Goal: Task Accomplishment & Management: Manage account settings

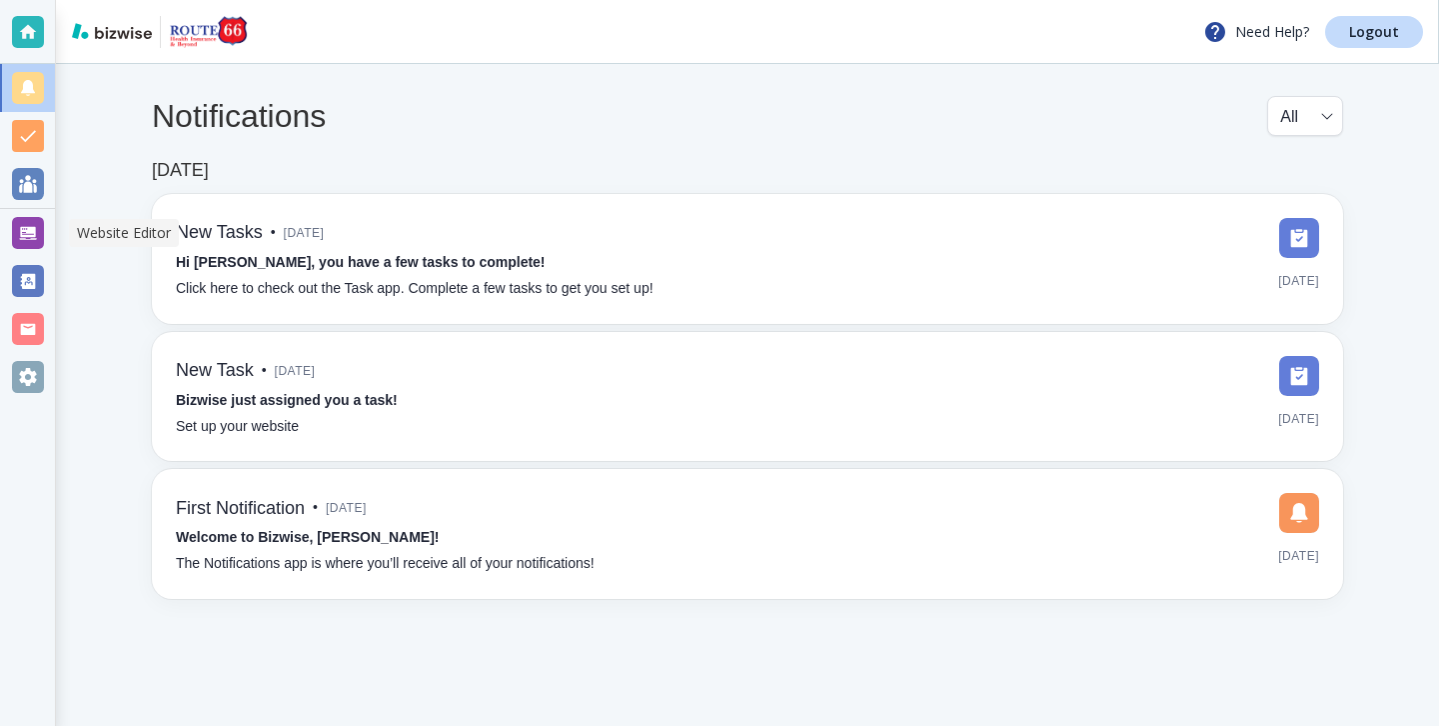
click at [58, 265] on div "Notifications All all ​ Aug 15, 2022 New Tasks • 2 years ago Hi John, you have …" at bounding box center [747, 347] width 1383 height 567
click at [54, 246] on div at bounding box center [27, 233] width 55 height 48
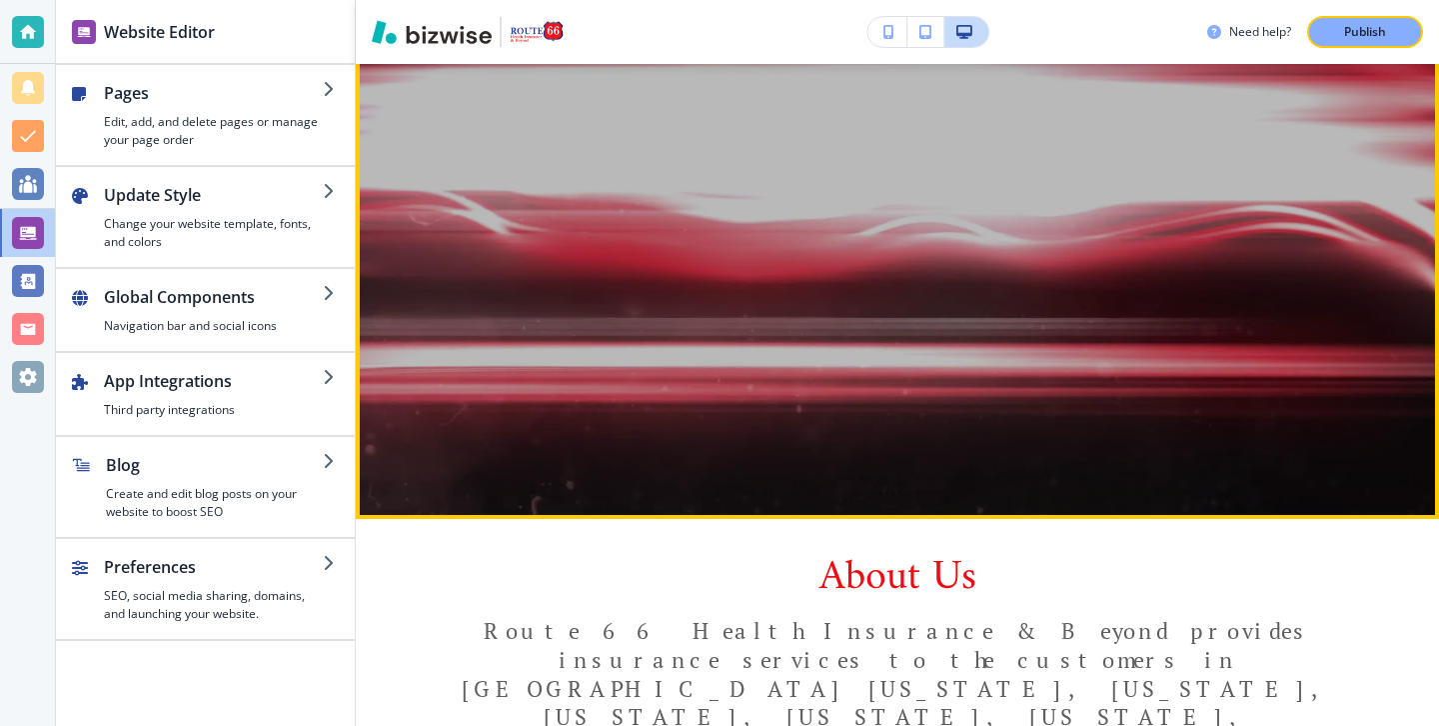
scroll to position [475, 0]
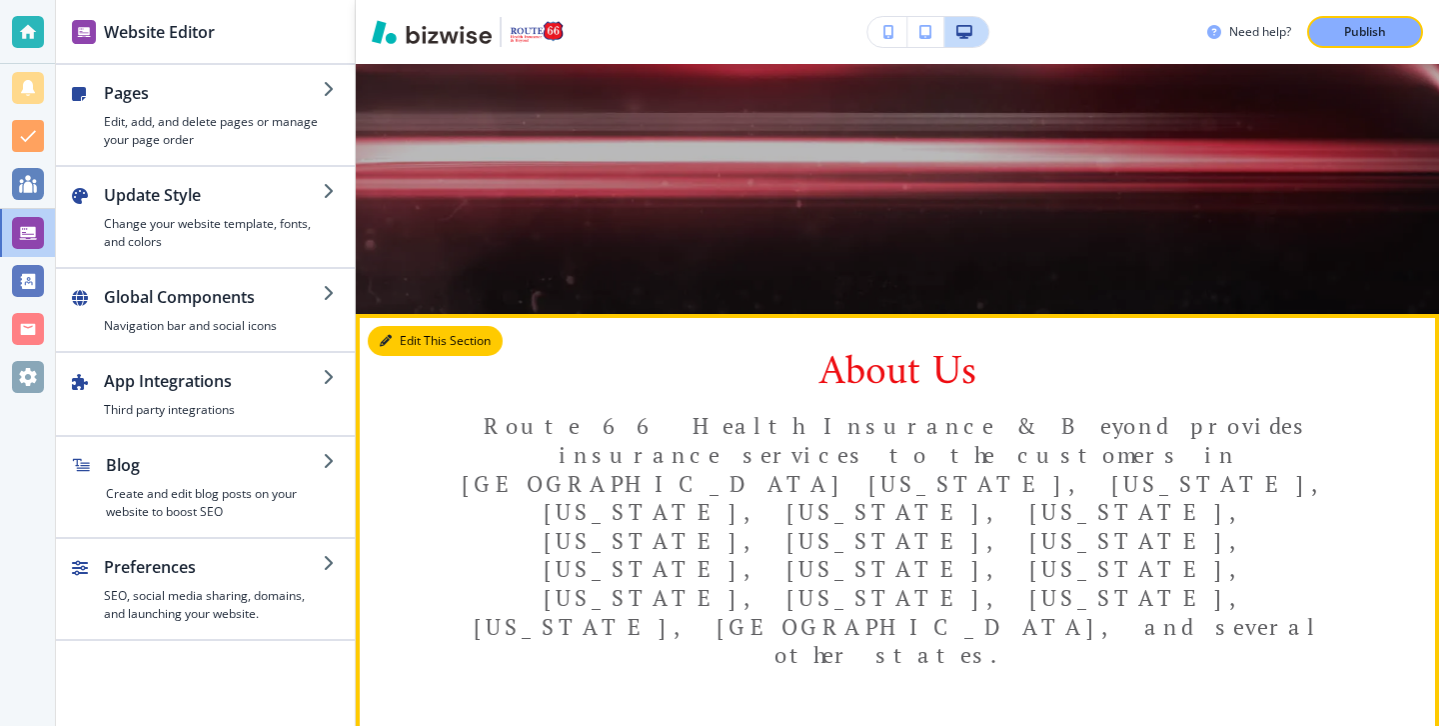
click at [415, 354] on button "Edit This Section" at bounding box center [435, 341] width 135 height 30
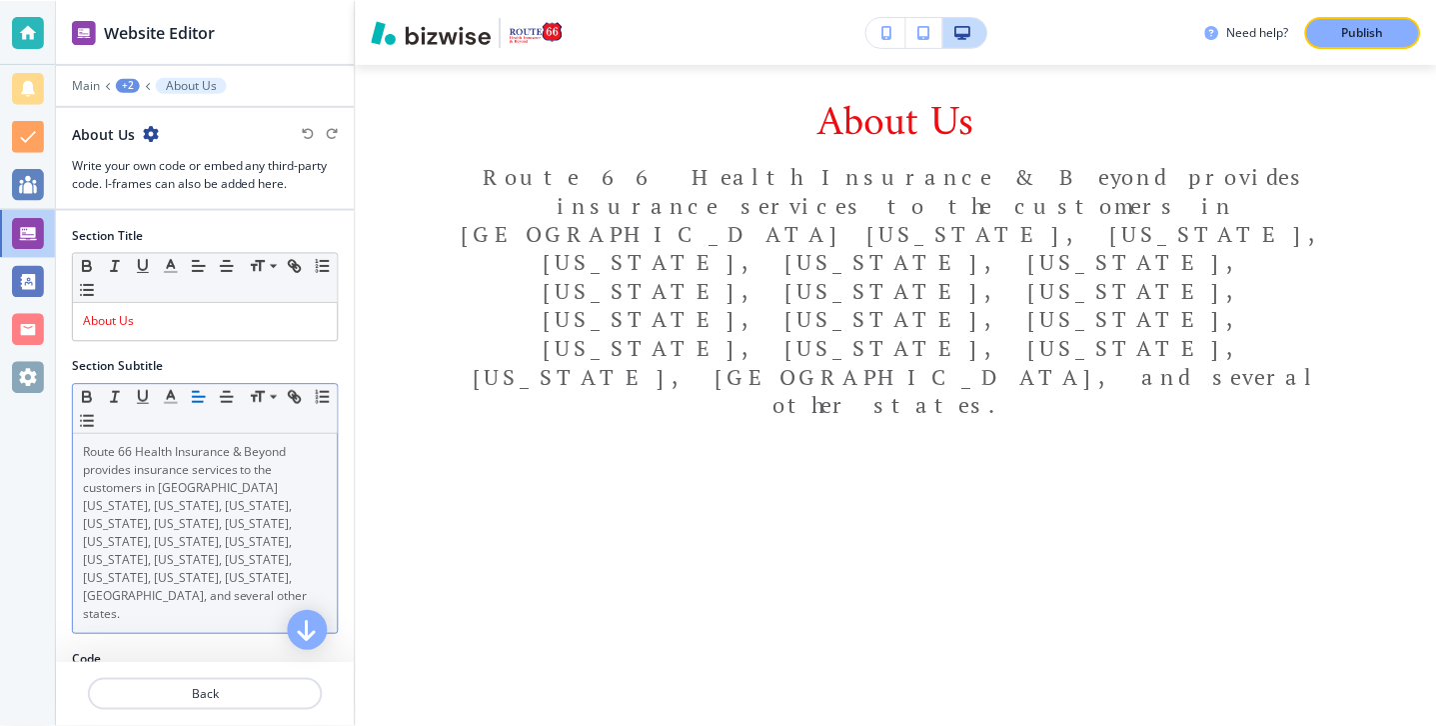
scroll to position [15, 0]
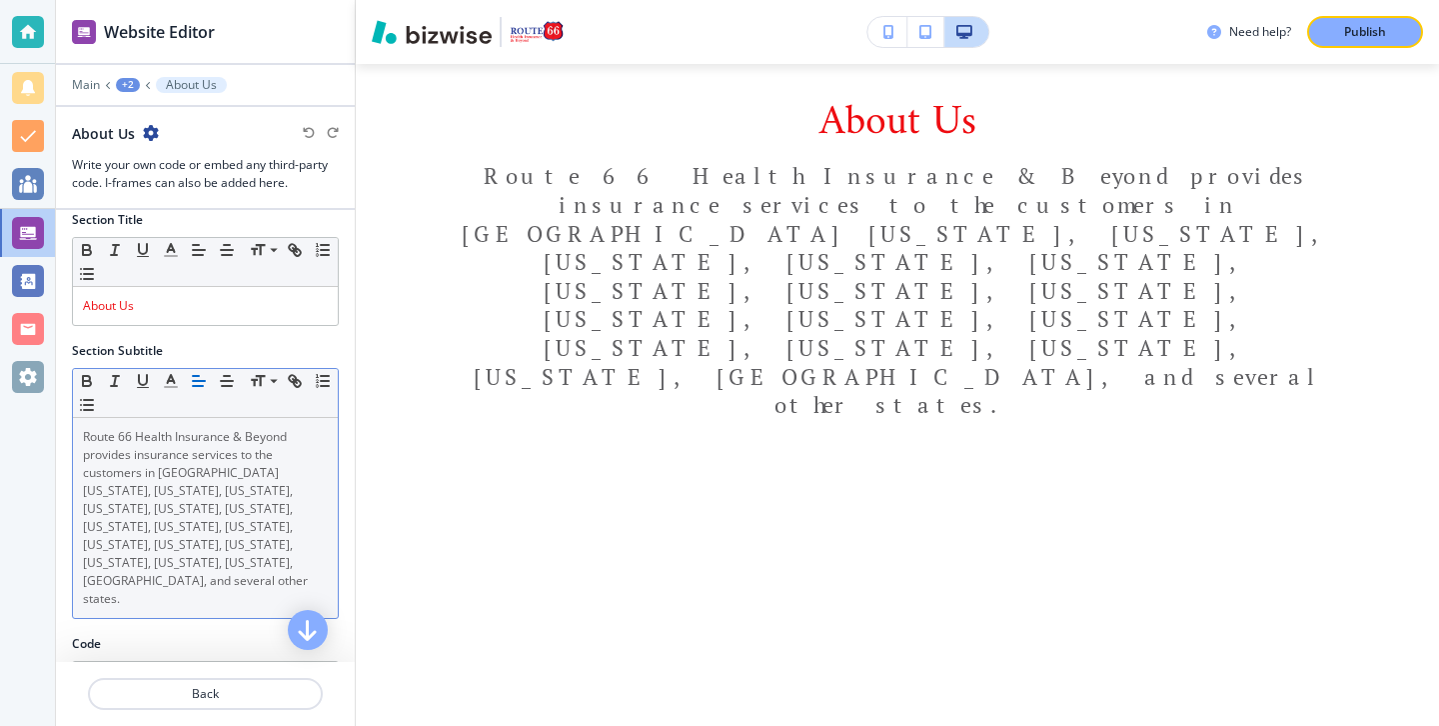
click at [177, 471] on span "Route 66 Health Insurance & Beyond provides insurance services to the customers…" at bounding box center [197, 517] width 228 height 179
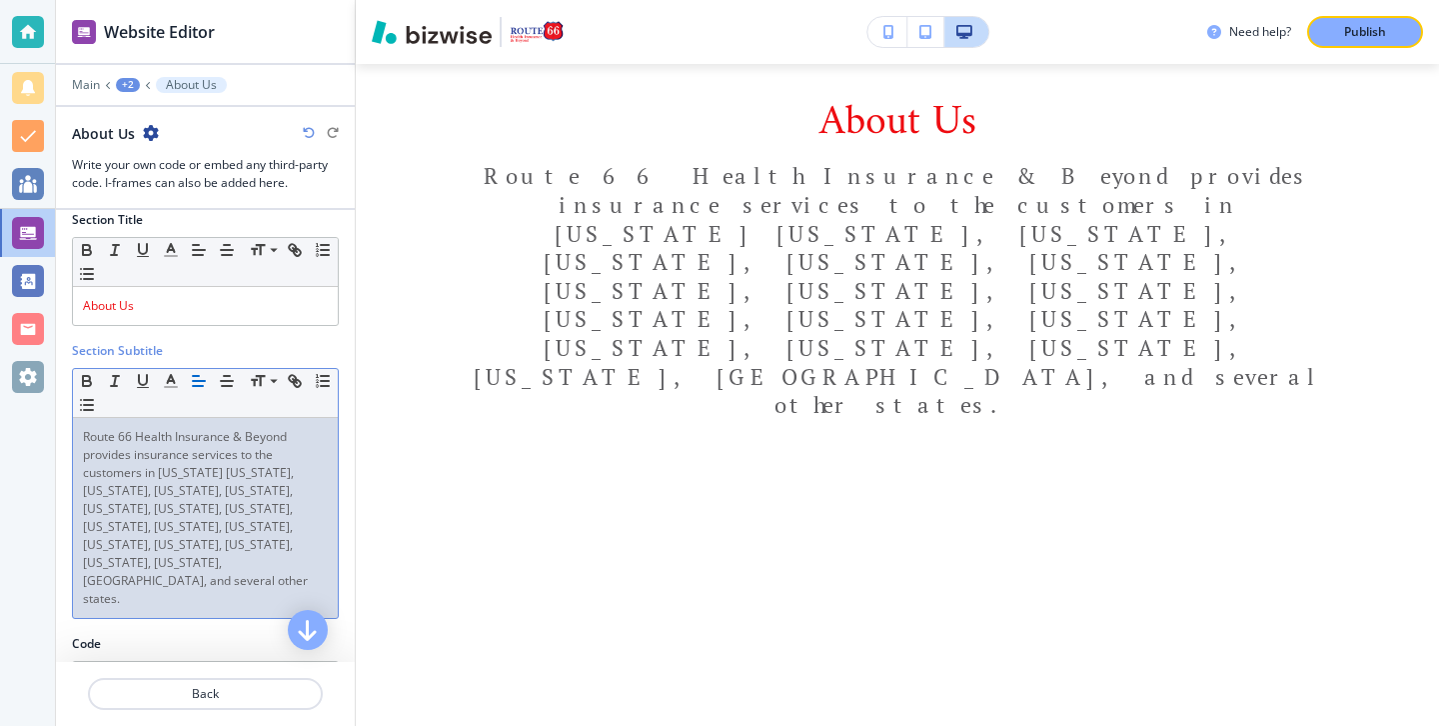
click at [213, 567] on p "Route 66 Health Insurance & Beyond provides insurance services to the customers…" at bounding box center [205, 518] width 245 height 180
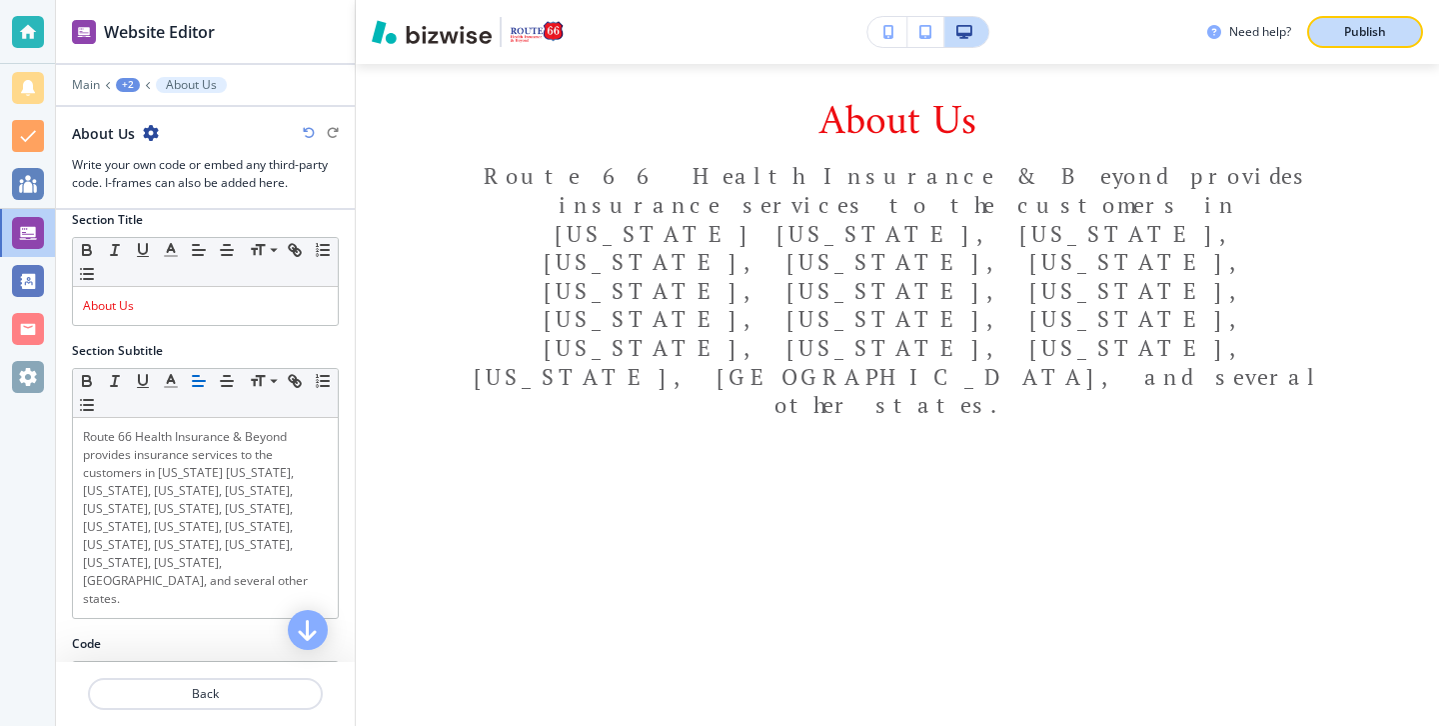
click at [1393, 38] on div "Publish" at bounding box center [1365, 32] width 64 height 18
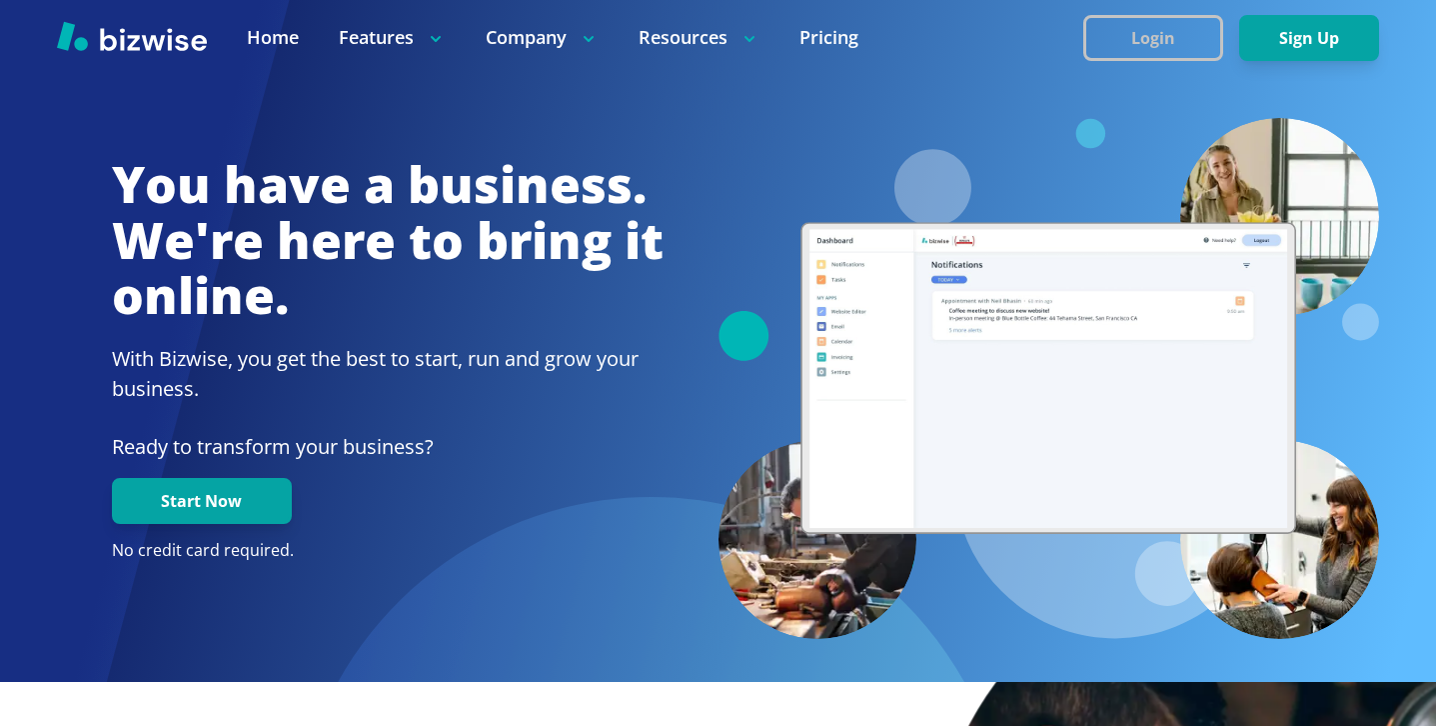
click at [1166, 45] on button "Login" at bounding box center [1154, 38] width 140 height 46
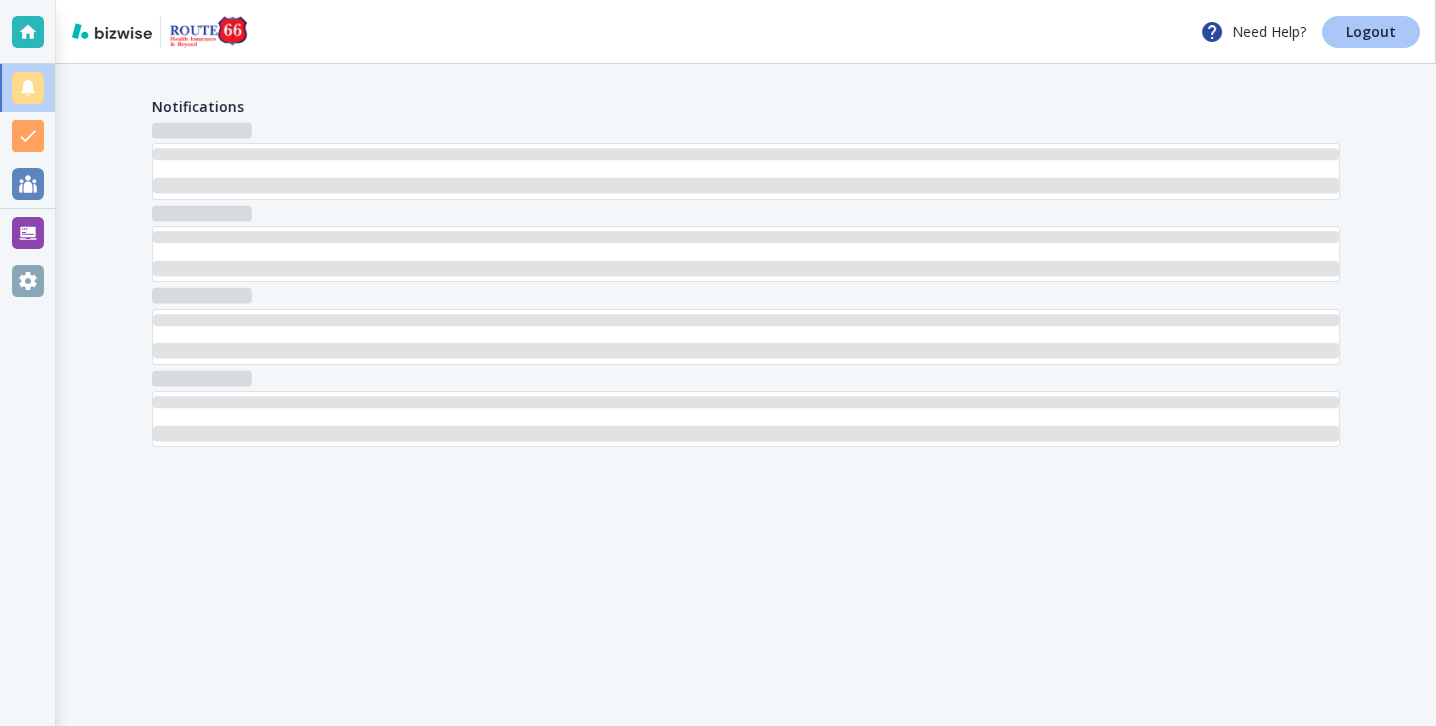
click at [1346, 34] on link "Logout" at bounding box center [1371, 32] width 98 height 32
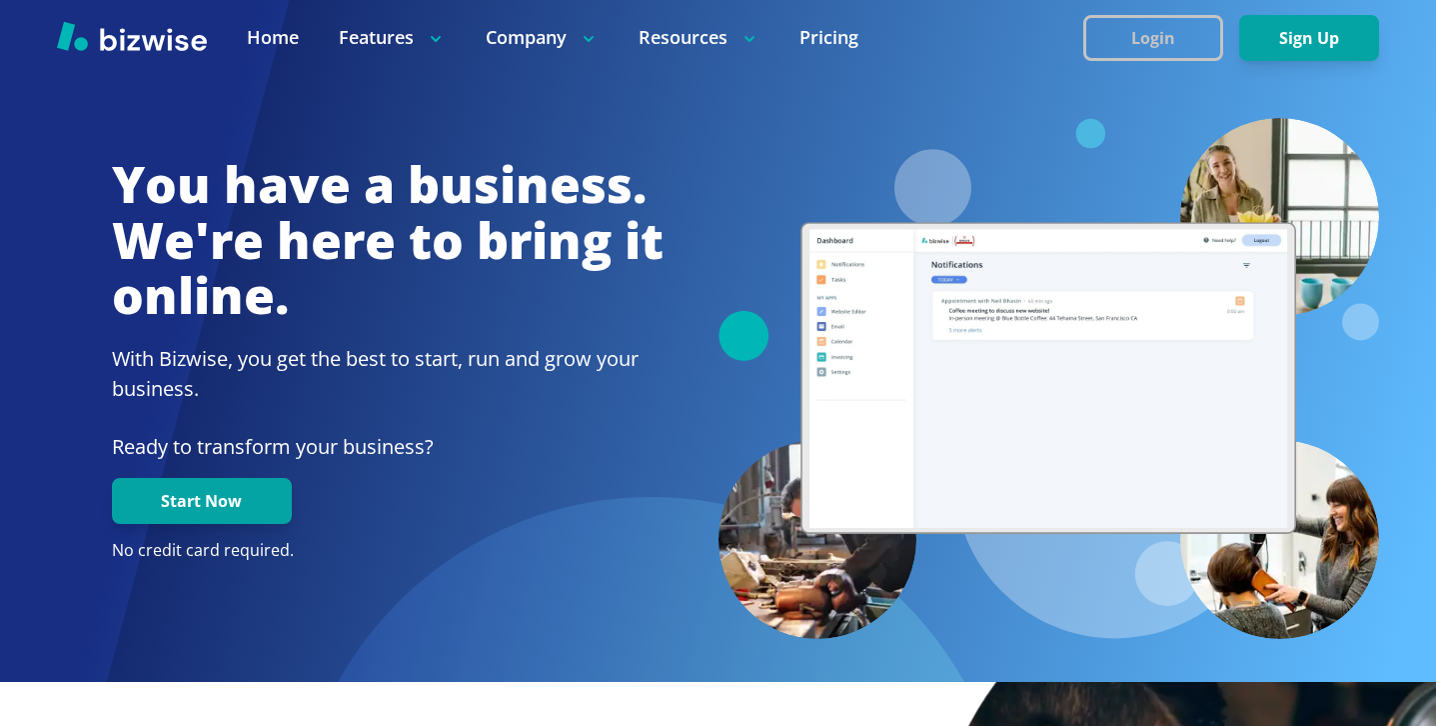
click at [1136, 54] on button "Login" at bounding box center [1154, 38] width 140 height 46
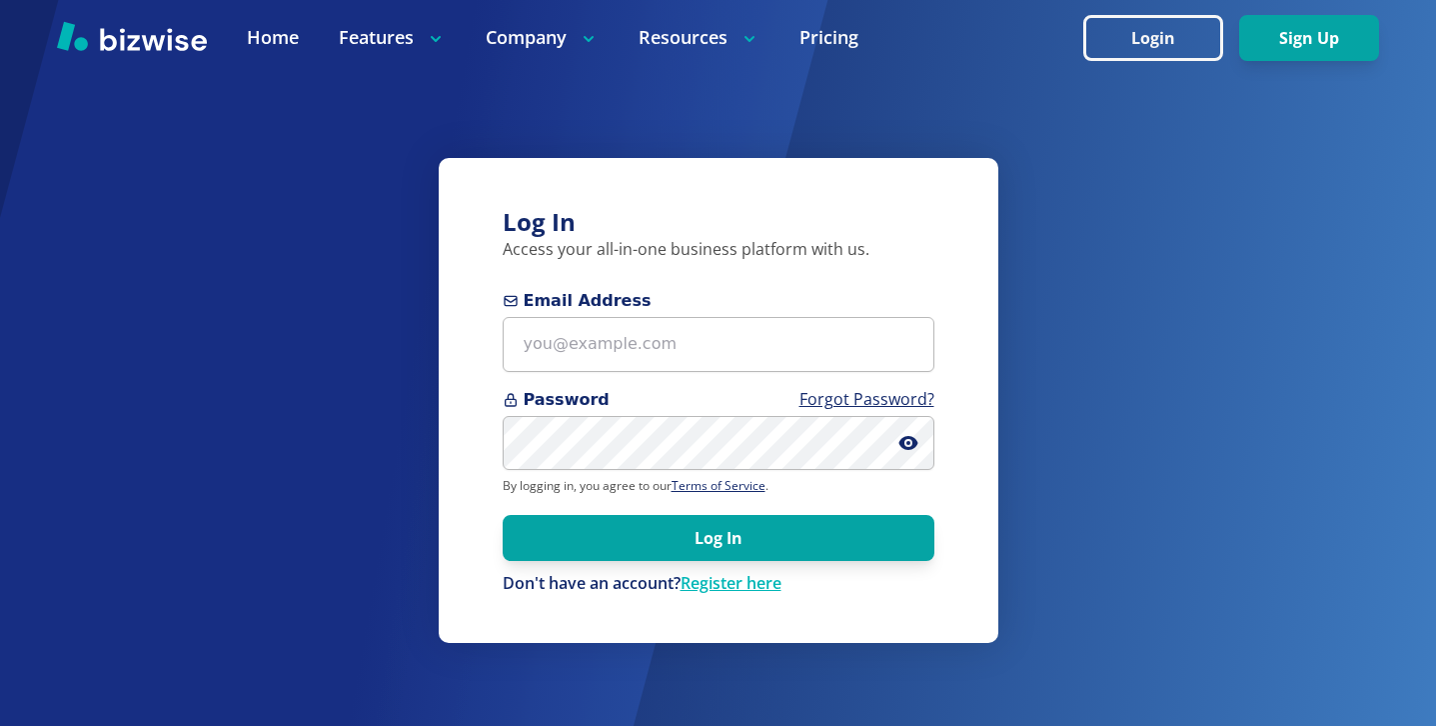
click at [783, 315] on div "Email Address" at bounding box center [719, 330] width 432 height 83
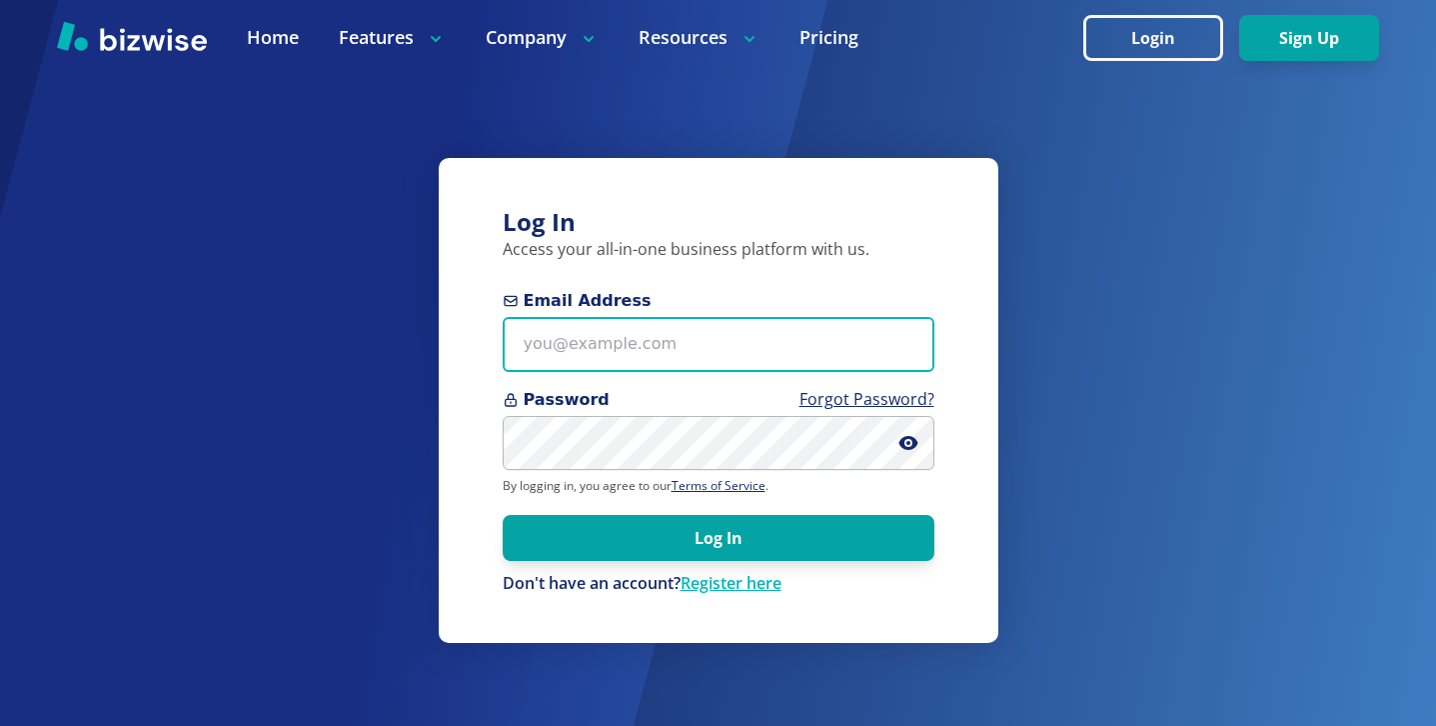
click at [777, 336] on input "Email Address" at bounding box center [719, 344] width 432 height 55
paste input "Elwood Rodriquez"
type input "Elwood Rodriquez"
drag, startPoint x: 709, startPoint y: 351, endPoint x: 447, endPoint y: 343, distance: 262.0
click at [447, 343] on div "Log In Access your all-in-one business platform with us. Email Address Elwood R…" at bounding box center [719, 400] width 560 height 485
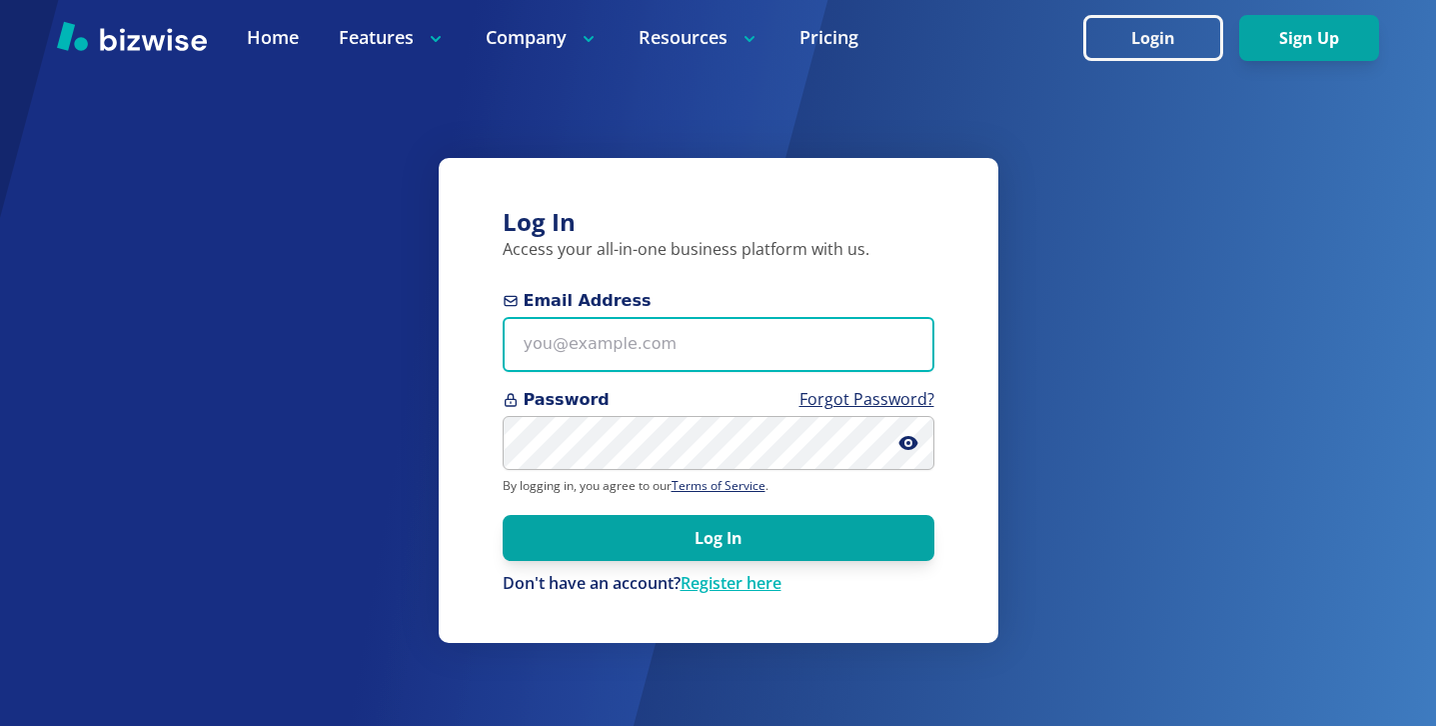
paste input "elwood@hmrem.com"
type input "elwood@hmrem.com"
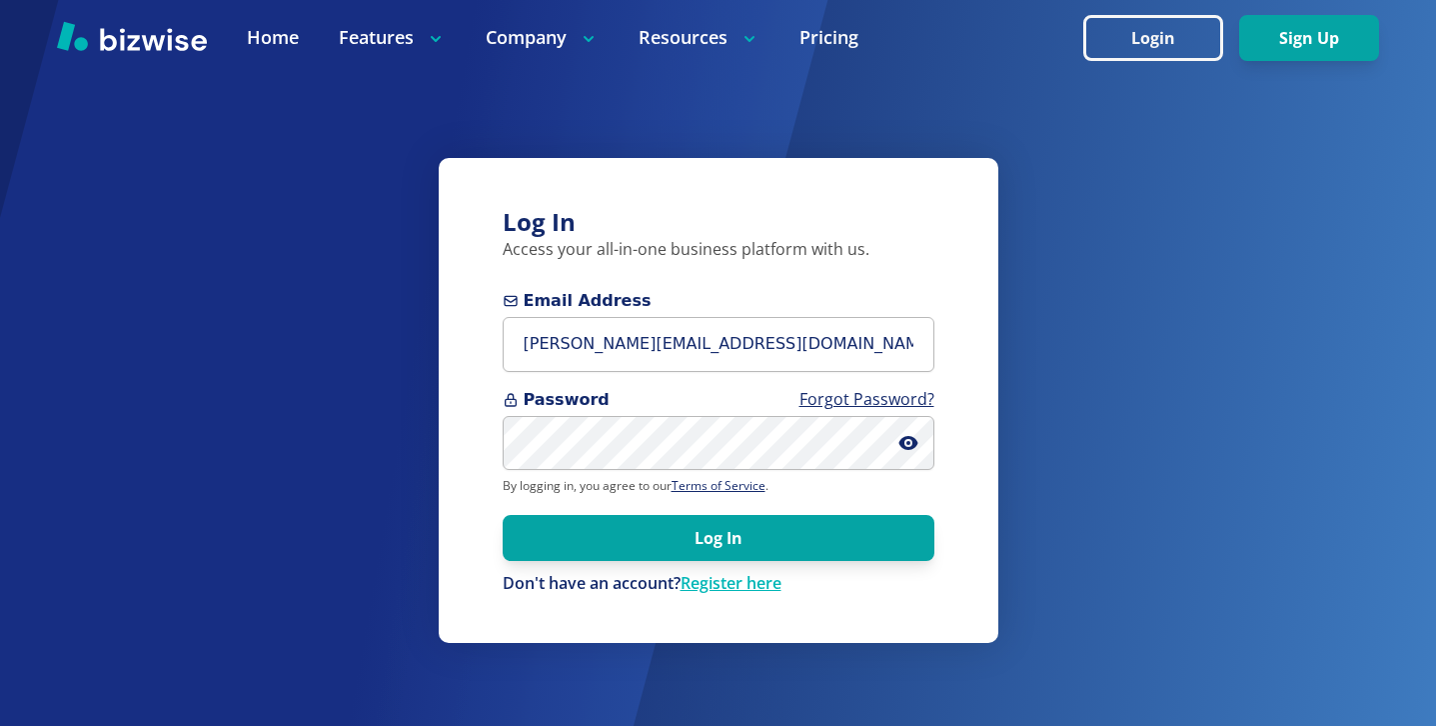
click at [587, 470] on form "Email Address elwood@hmrem.com Password Forgot Password? By logging in, you agr…" at bounding box center [719, 442] width 432 height 306
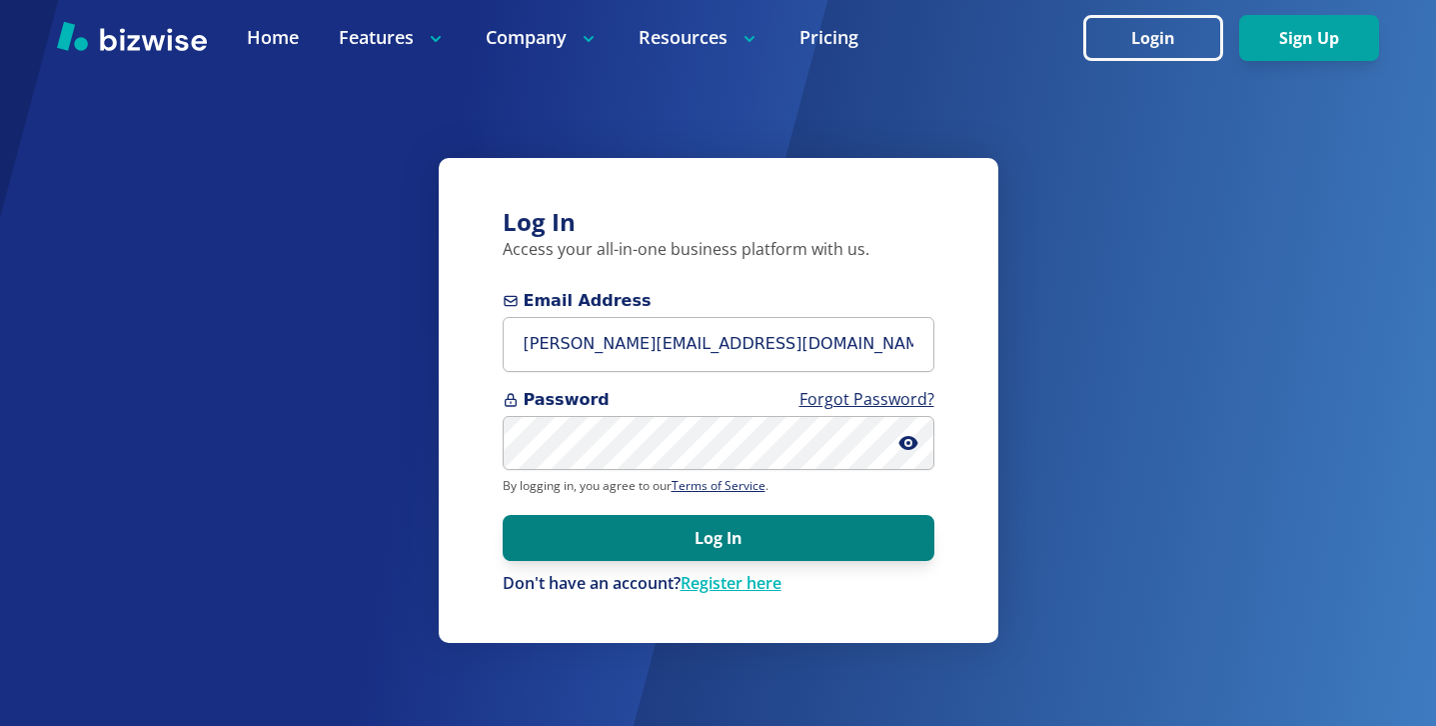
click at [862, 533] on button "Log In" at bounding box center [719, 538] width 432 height 46
